Goal: Check status

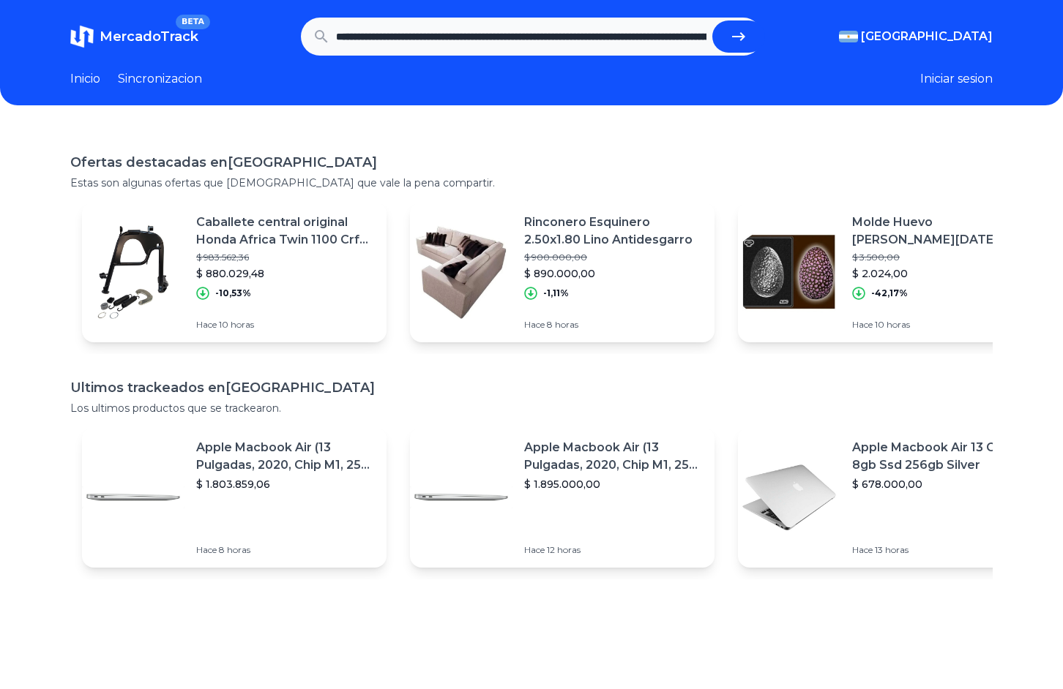
click at [731, 27] on button "submit" at bounding box center [738, 36] width 53 height 32
type input "**********"
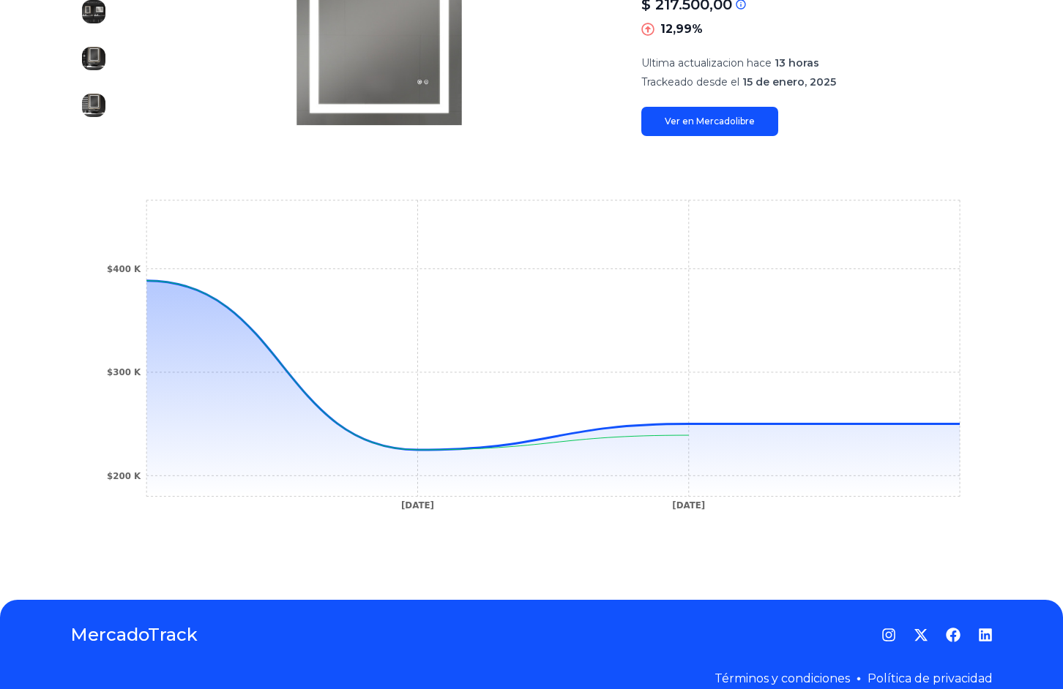
scroll to position [340, 0]
